Goal: Task Accomplishment & Management: Manage account settings

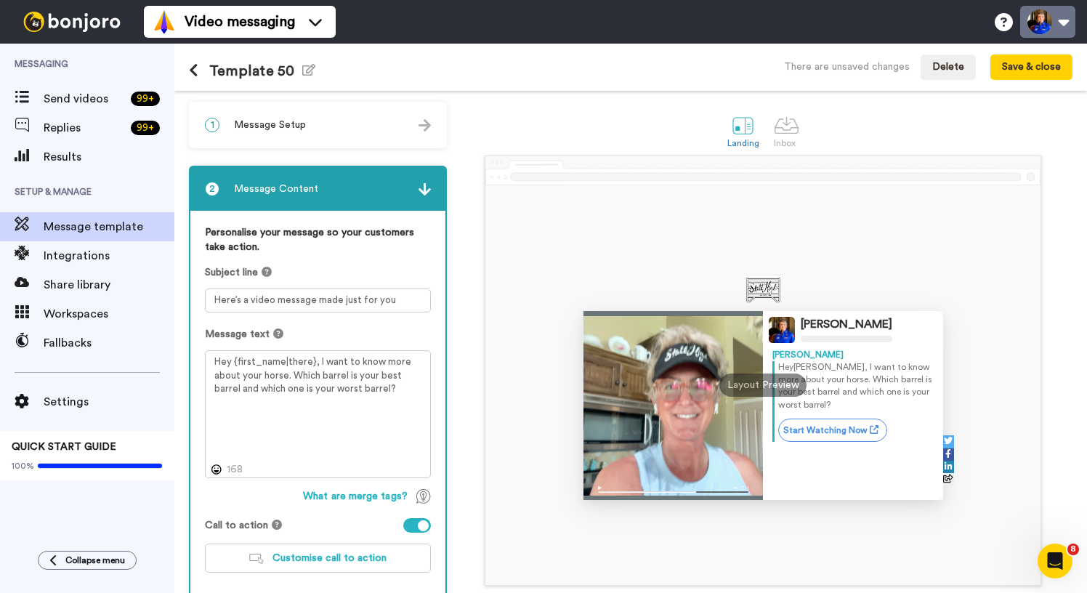
scroll to position [63, 0]
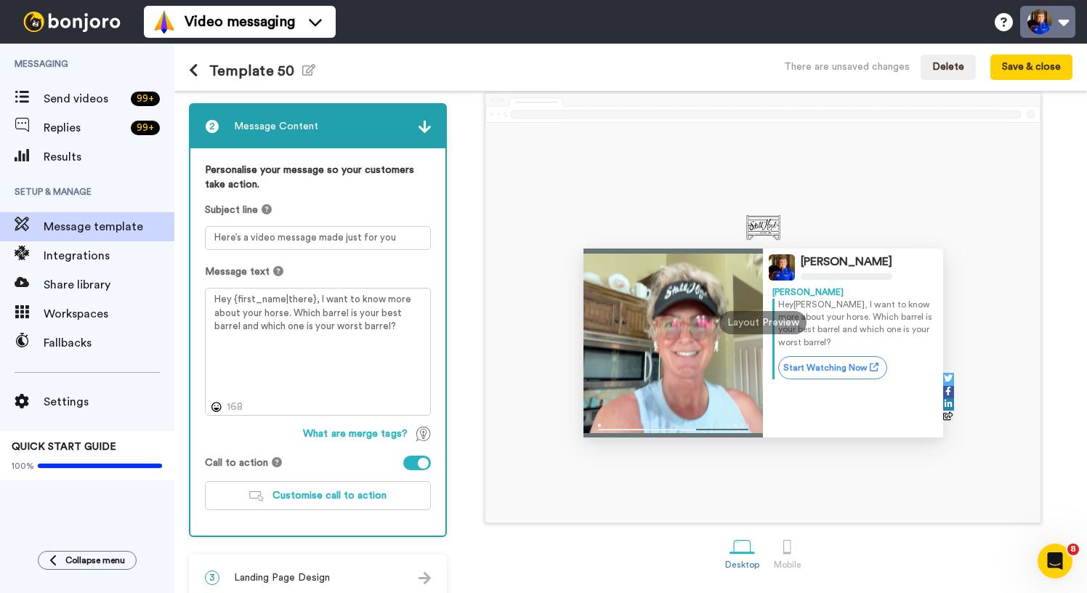
click at [1035, 23] on button at bounding box center [1047, 22] width 55 height 32
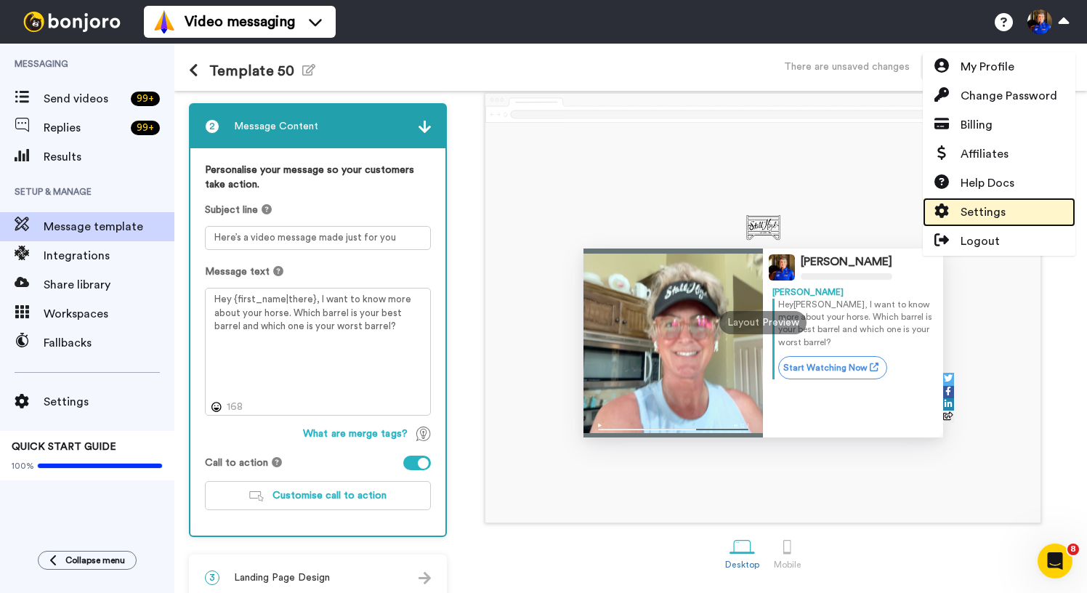
click at [994, 212] on span "Settings" at bounding box center [983, 212] width 45 height 17
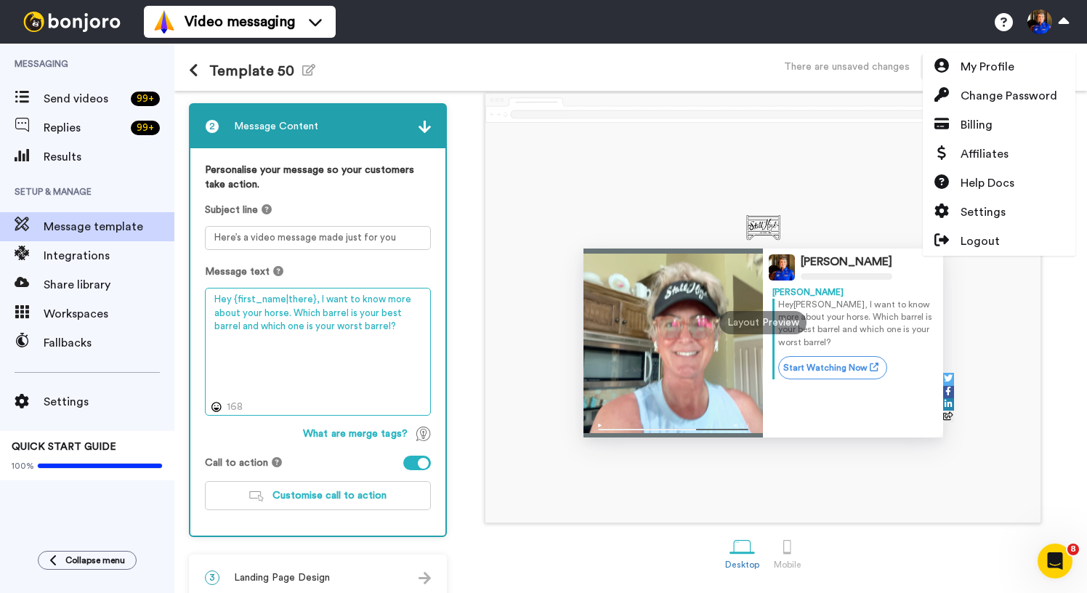
click at [347, 369] on textarea "Hey {first_name|there}, I want to know more about your horse. Which barrel is y…" at bounding box center [318, 352] width 226 height 128
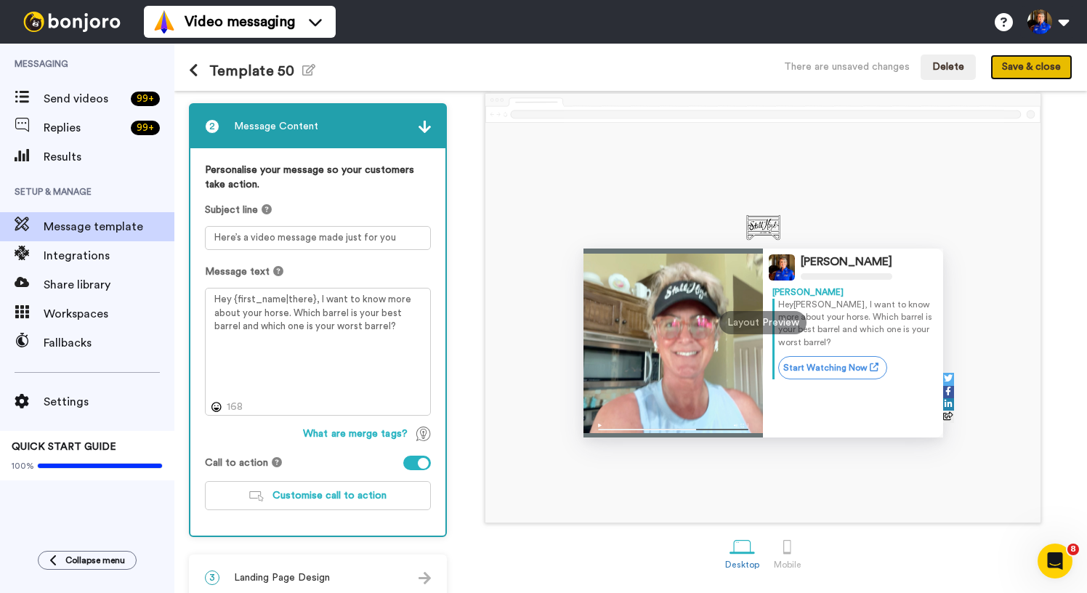
click at [1052, 75] on button "Save & close" at bounding box center [1032, 68] width 82 height 26
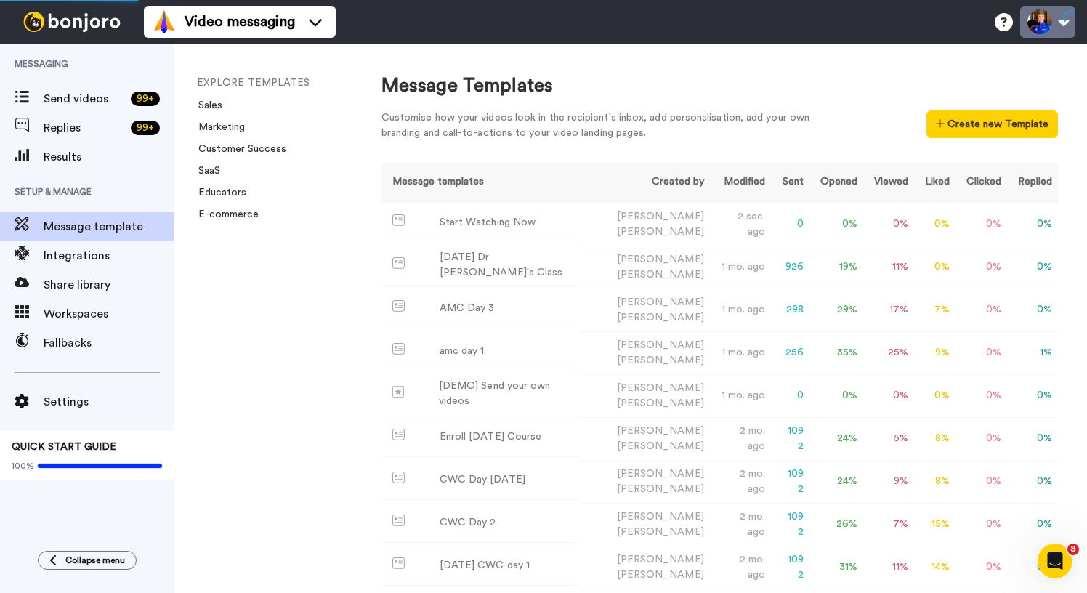
click at [1060, 20] on button at bounding box center [1047, 22] width 55 height 32
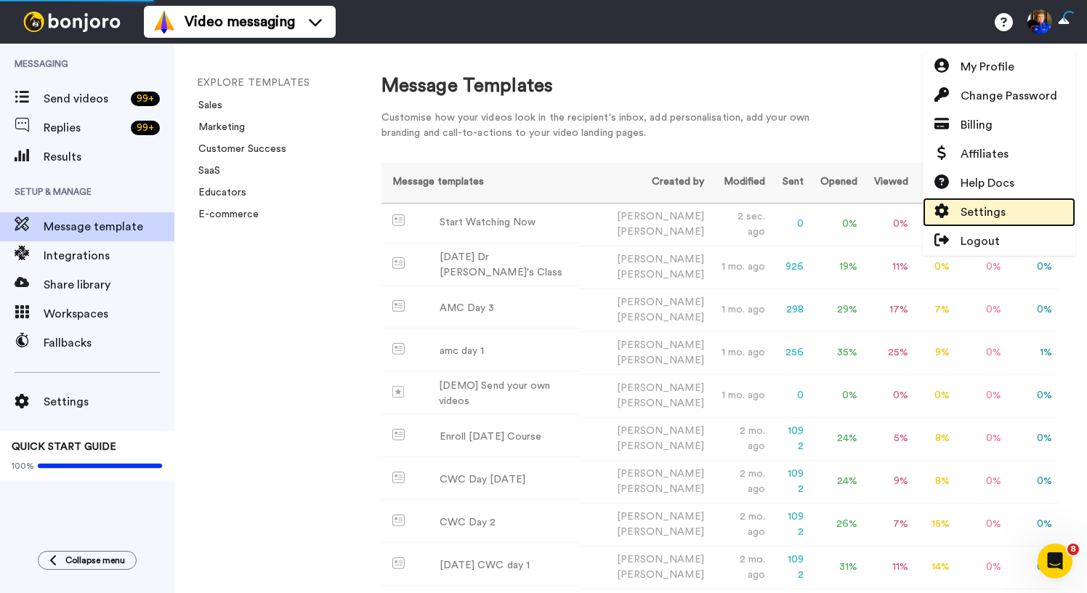
click at [1010, 204] on link "Settings" at bounding box center [999, 212] width 153 height 29
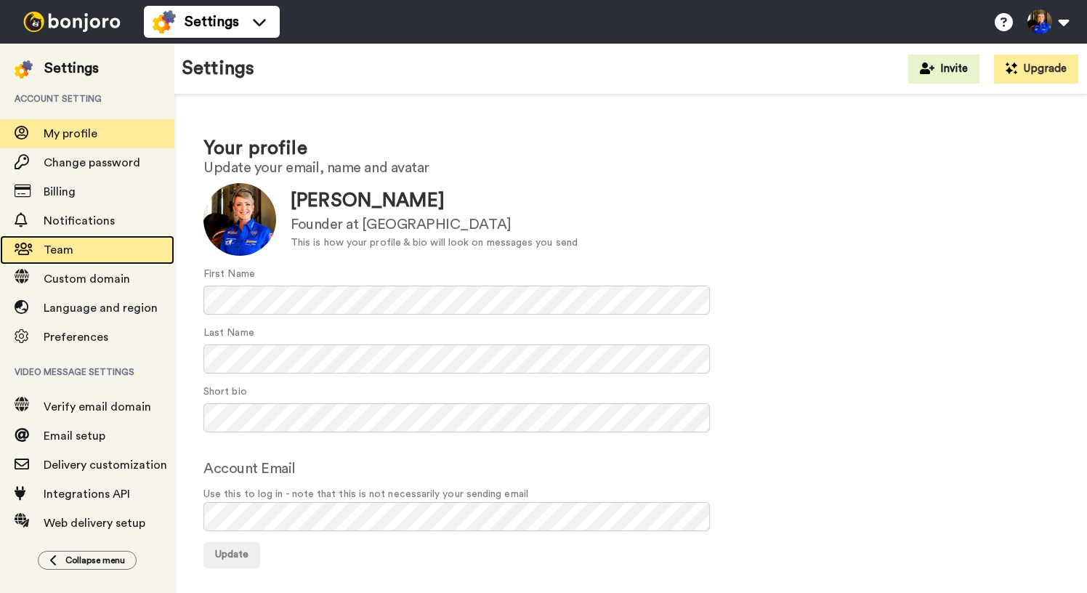
click at [101, 264] on div "Team" at bounding box center [87, 249] width 174 height 29
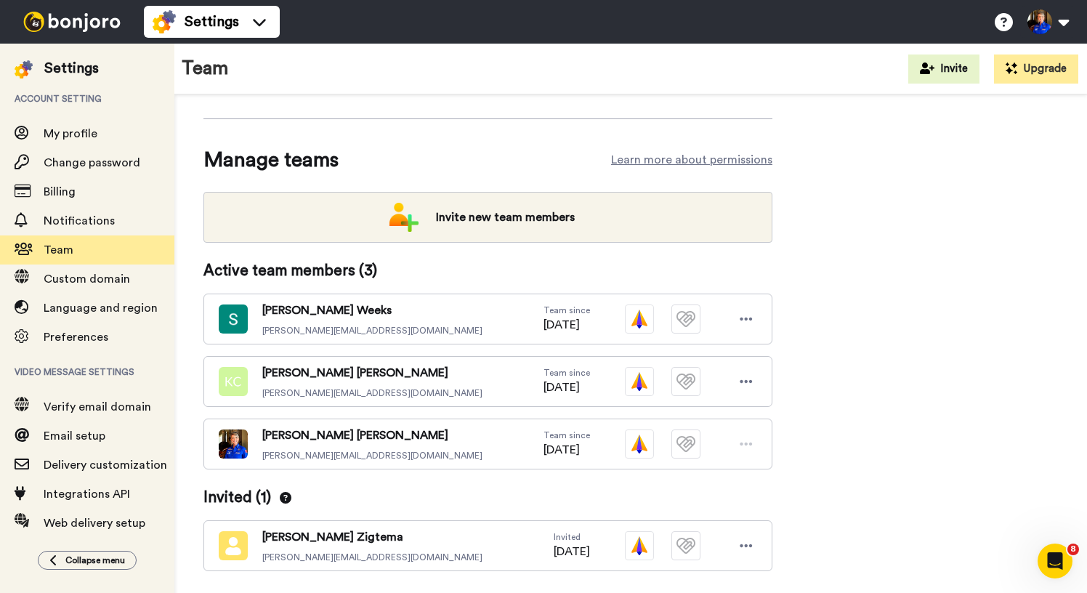
scroll to position [165, 0]
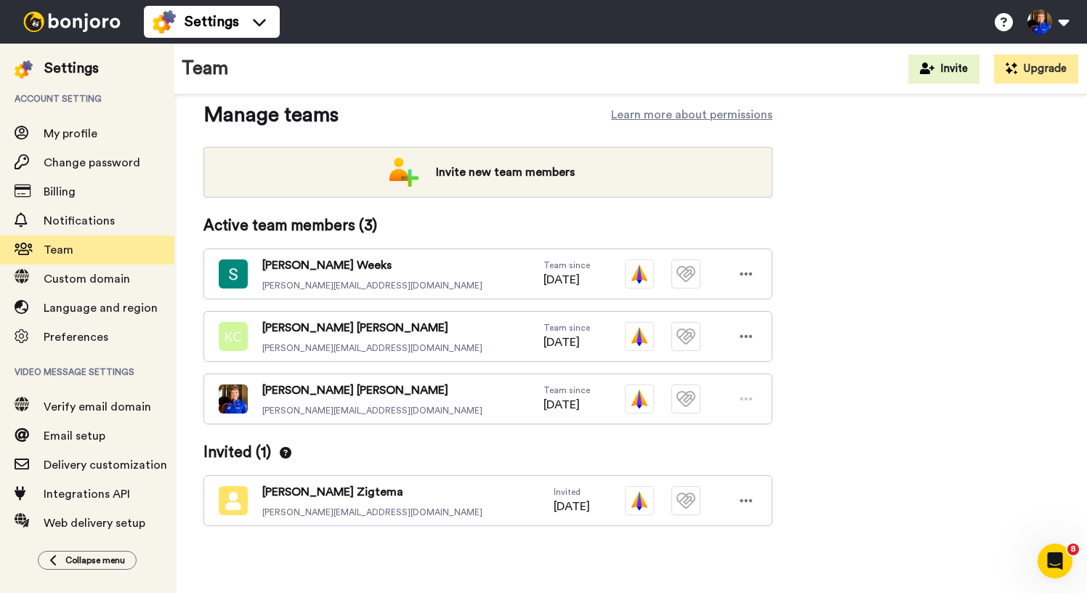
click at [866, 386] on div "Update team details Team name Stall High Industry Other Reply by video Enabled …" at bounding box center [631, 266] width 855 height 614
